Goal: Task Accomplishment & Management: Manage account settings

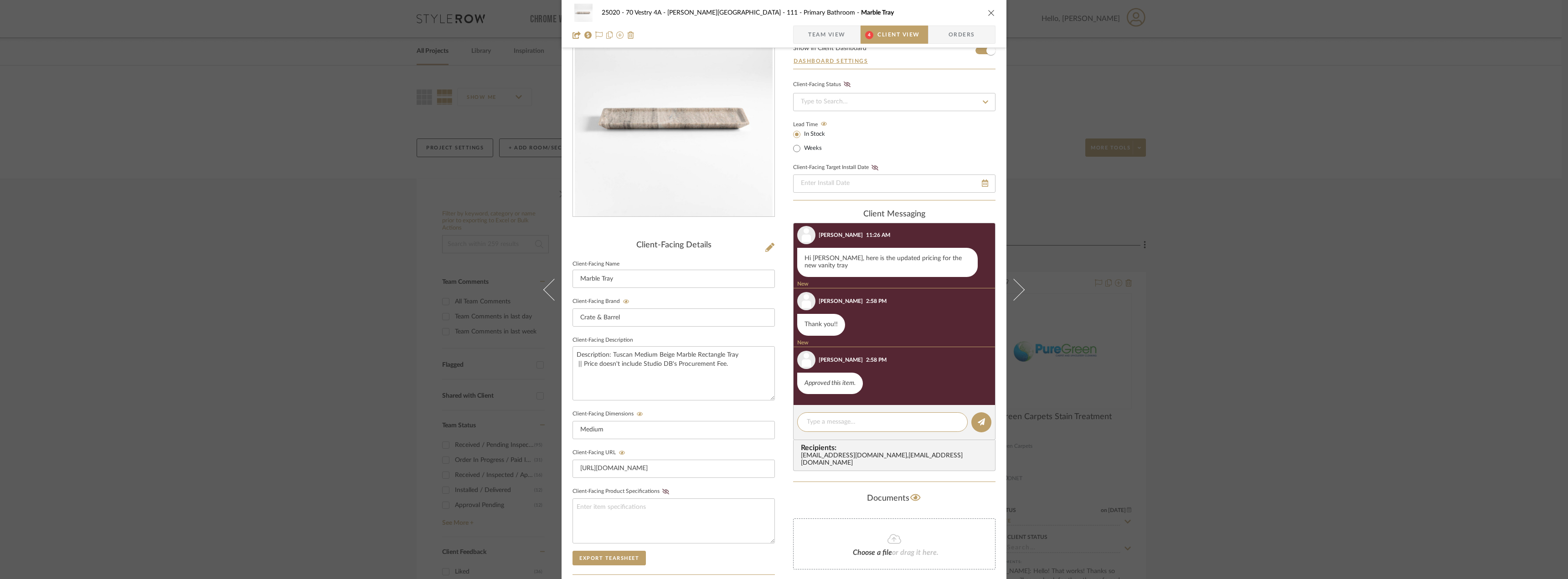
scroll to position [489, 0]
click at [824, 36] on span "Team View" at bounding box center [827, 35] width 37 height 18
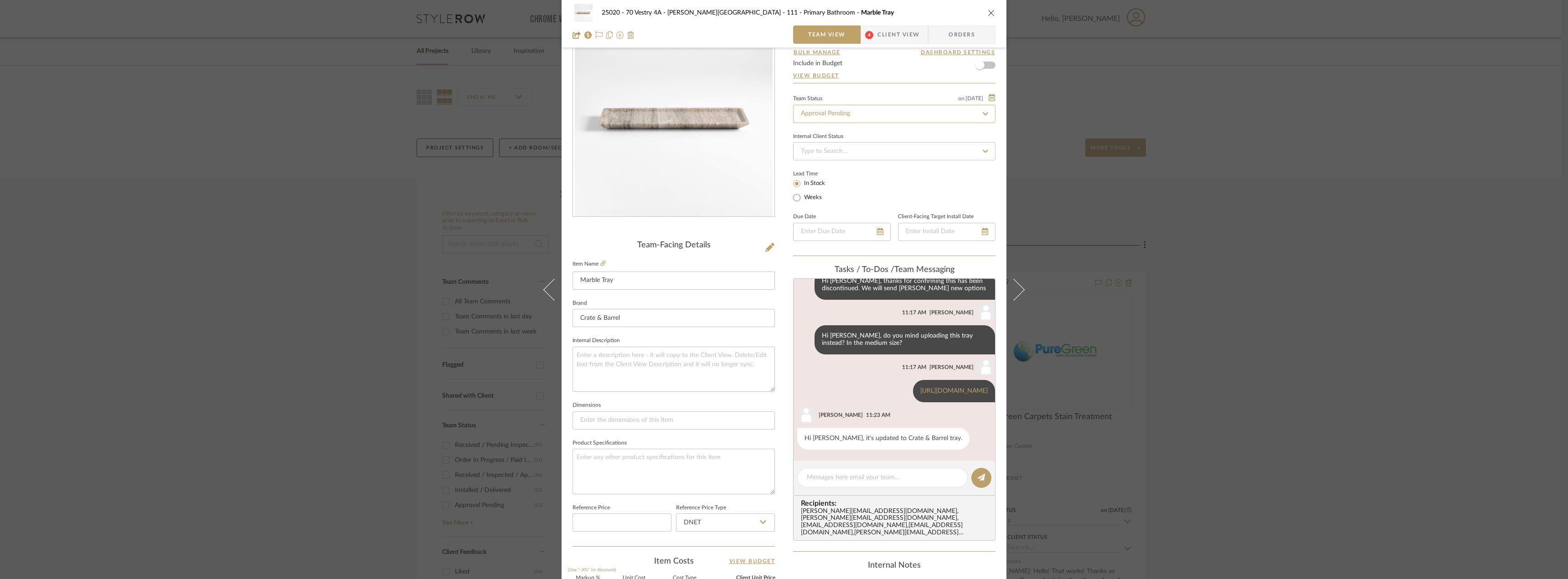
scroll to position [307, 0]
click at [853, 118] on input "Approval Pending" at bounding box center [894, 114] width 202 height 18
click at [848, 200] on div "Need to Order - Client Payment Received" at bounding box center [891, 208] width 201 height 23
type input "Need to Order - Client Payment Received"
